Goal: Find specific page/section: Find specific page/section

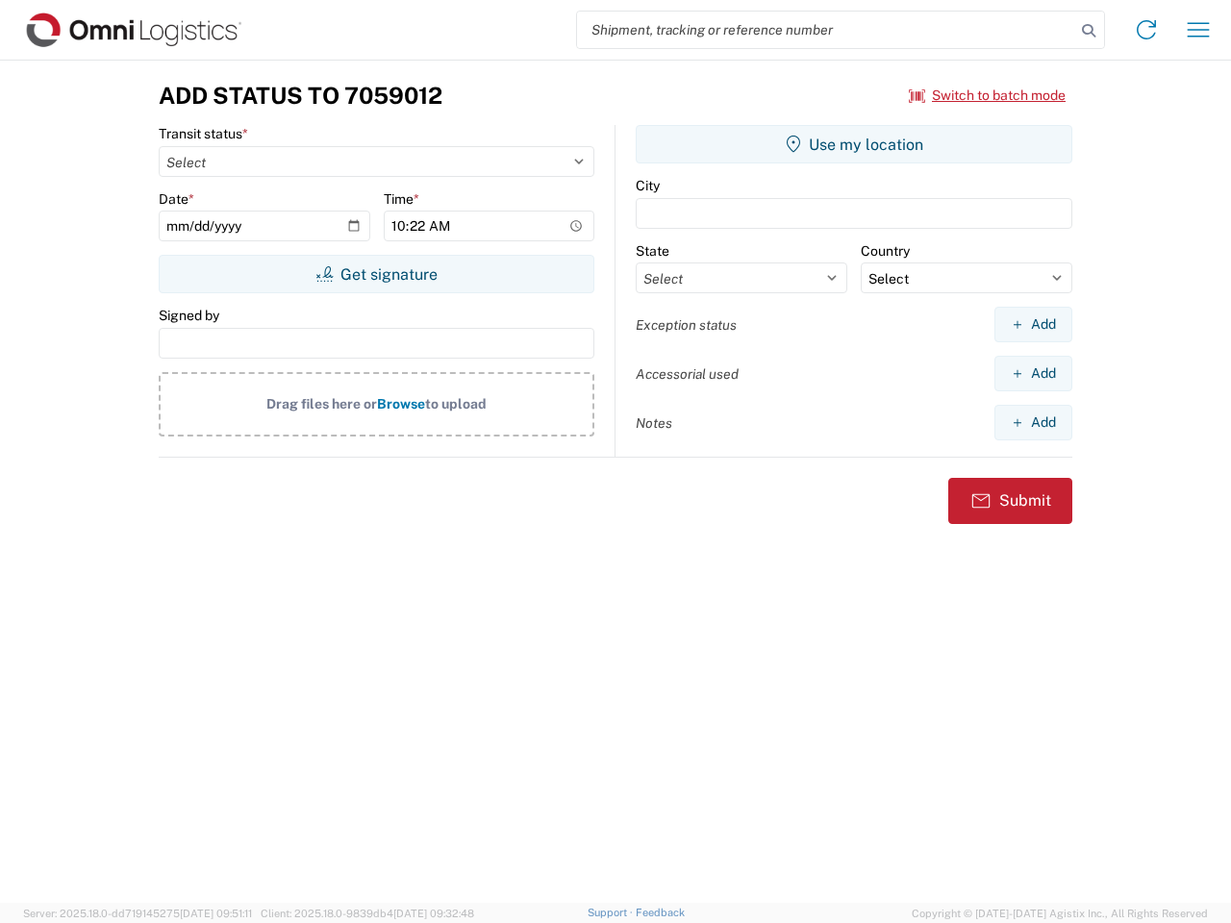
click at [826, 30] on input "search" at bounding box center [826, 30] width 498 height 37
click at [1089, 31] on icon at bounding box center [1088, 30] width 27 height 27
click at [1147, 30] on icon at bounding box center [1146, 29] width 31 height 31
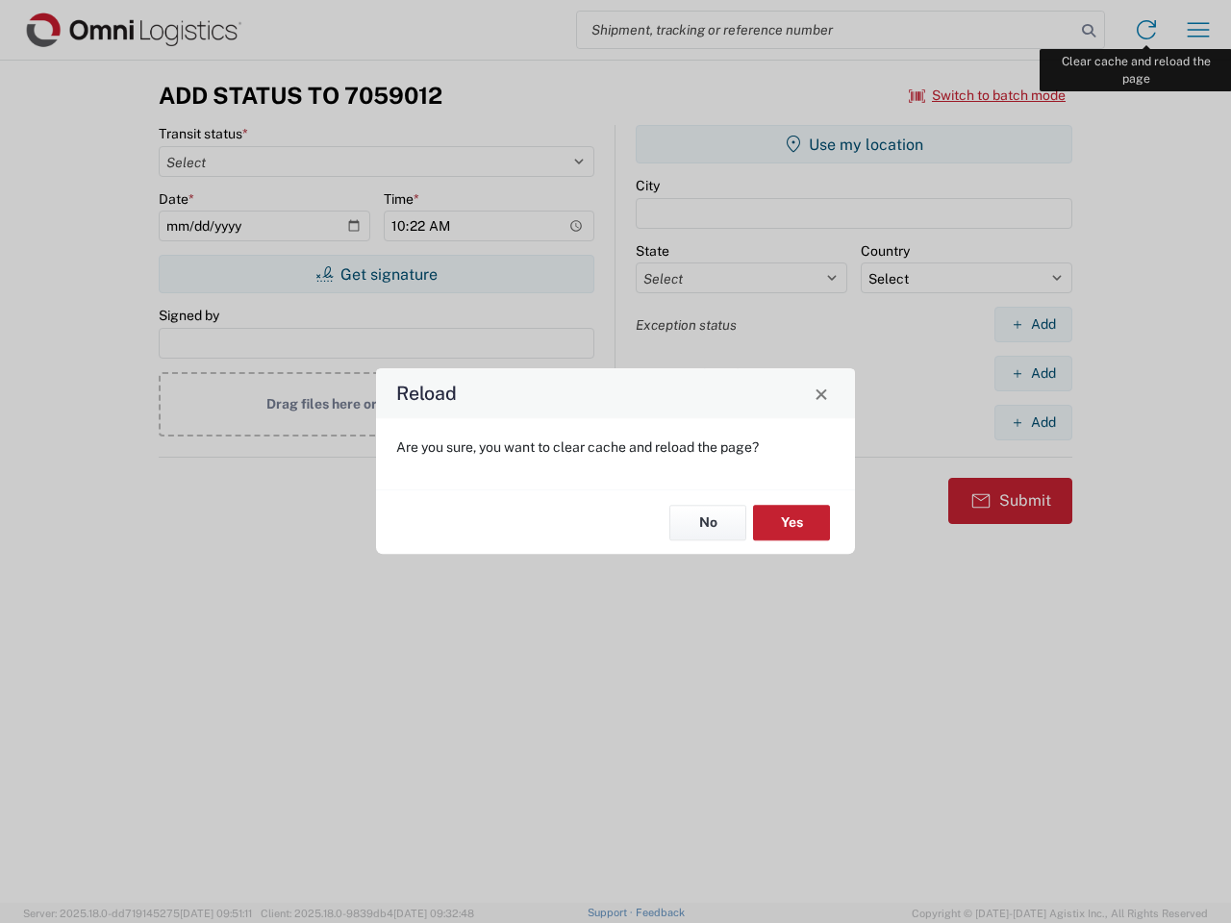
click at [1199, 30] on div "Reload Are you sure, you want to clear cache and reload the page? No Yes" at bounding box center [615, 461] width 1231 height 923
click at [988, 95] on div "Reload Are you sure, you want to clear cache and reload the page? No Yes" at bounding box center [615, 461] width 1231 height 923
click at [376, 274] on div "Reload Are you sure, you want to clear cache and reload the page? No Yes" at bounding box center [615, 461] width 1231 height 923
click at [854, 144] on div "Reload Are you sure, you want to clear cache and reload the page? No Yes" at bounding box center [615, 461] width 1231 height 923
click at [1033, 324] on div "Reload Are you sure, you want to clear cache and reload the page? No Yes" at bounding box center [615, 461] width 1231 height 923
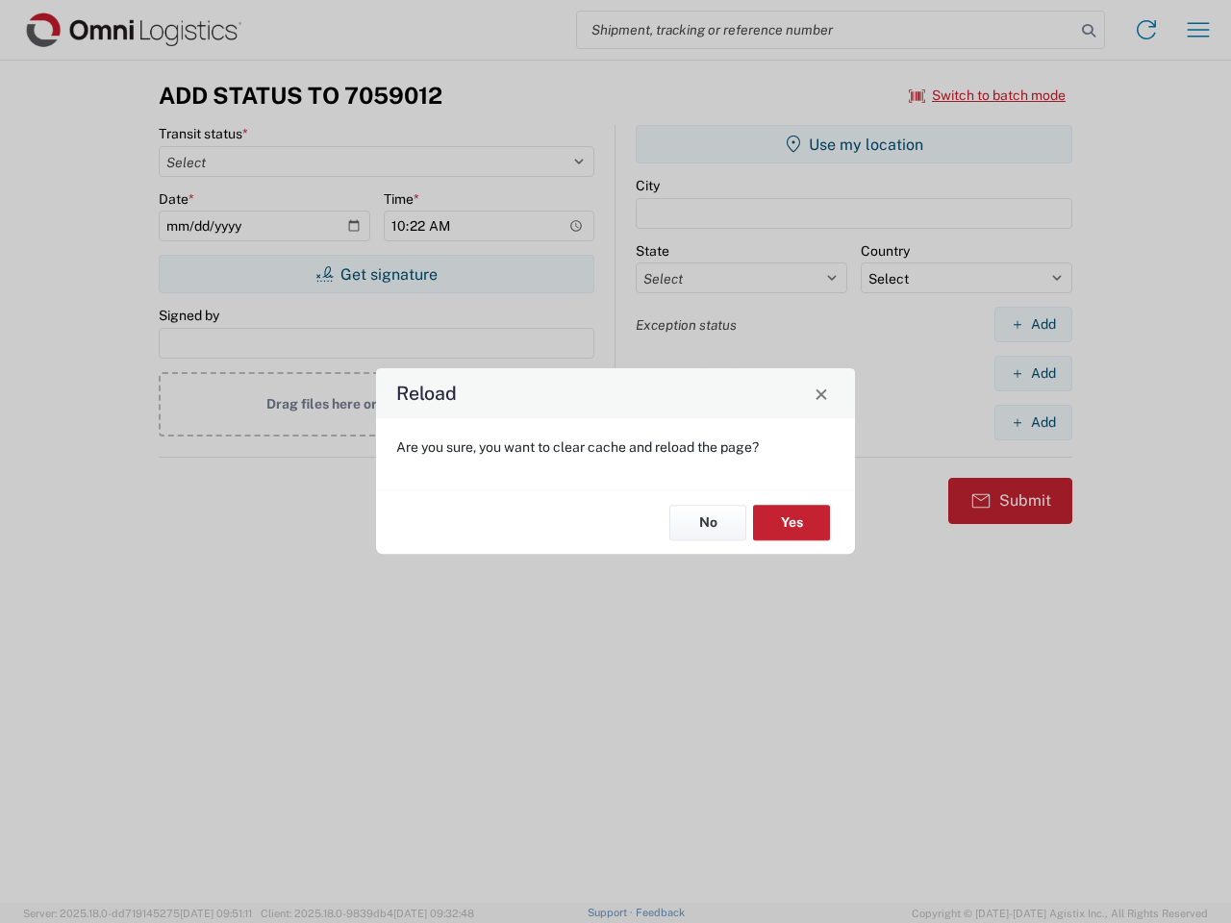
click at [1033, 373] on div "Reload Are you sure, you want to clear cache and reload the page? No Yes" at bounding box center [615, 461] width 1231 height 923
click at [1033, 422] on div "Reload Are you sure, you want to clear cache and reload the page? No Yes" at bounding box center [615, 461] width 1231 height 923
